Goal: Entertainment & Leisure: Consume media (video, audio)

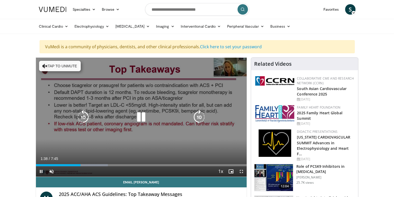
click at [143, 115] on icon "Video Player" at bounding box center [141, 117] width 15 height 15
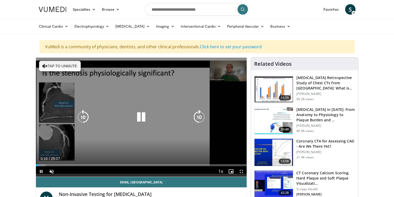
click at [145, 116] on icon "Video Player" at bounding box center [141, 117] width 15 height 15
